Goal: Task Accomplishment & Management: Manage account settings

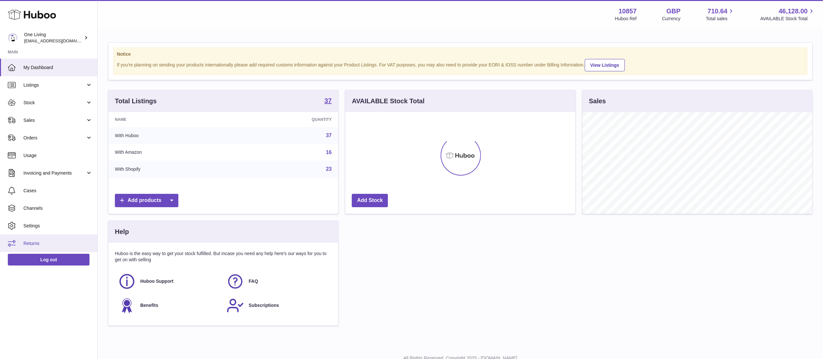
scroll to position [102, 230]
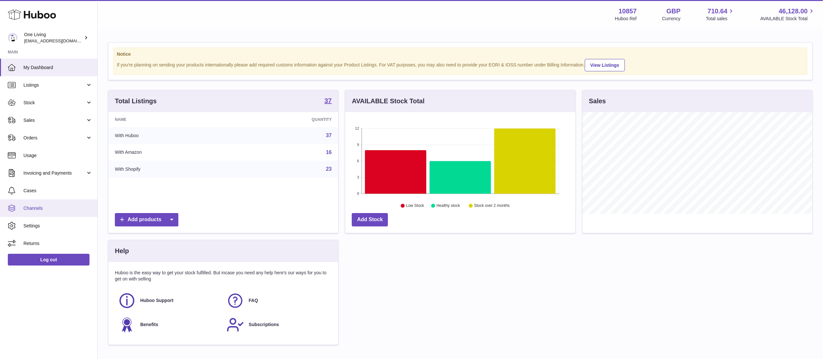
drag, startPoint x: 76, startPoint y: 208, endPoint x: 85, endPoint y: 206, distance: 9.3
click at [76, 208] on span "Channels" at bounding box center [57, 208] width 69 height 6
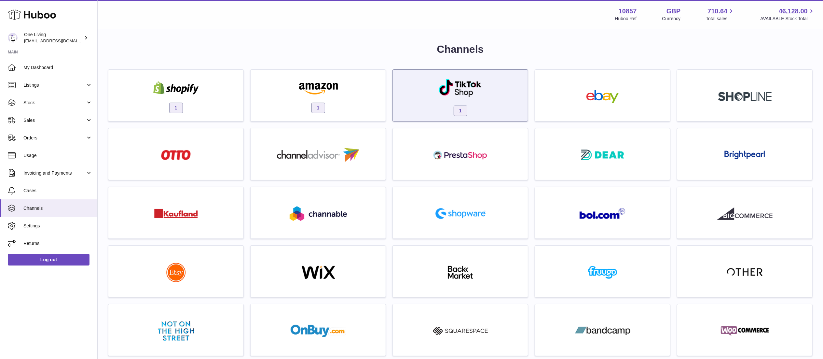
click at [477, 90] on img at bounding box center [461, 87] width 44 height 19
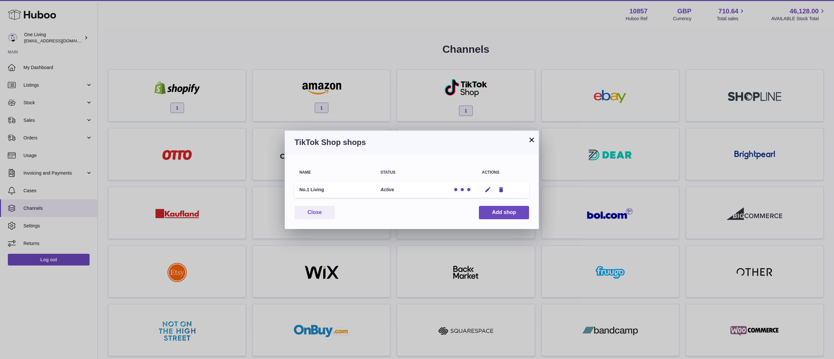
click at [534, 137] on button "×" at bounding box center [531, 140] width 8 height 8
